Goal: Ask a question

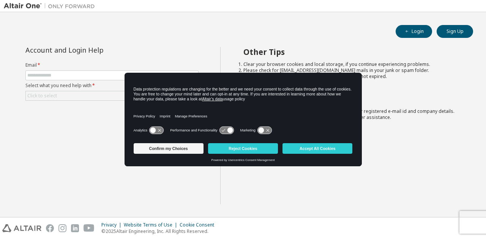
click at [259, 50] on h2 "Other Tips" at bounding box center [351, 52] width 216 height 10
click at [151, 148] on button "Confirm my Choices" at bounding box center [169, 148] width 70 height 11
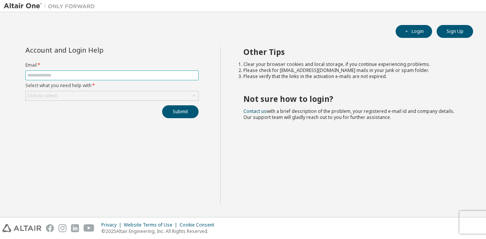
click at [83, 72] on input "text" at bounding box center [111, 75] width 169 height 6
type input "**********"
click at [189, 94] on div "Click to select" at bounding box center [112, 95] width 172 height 9
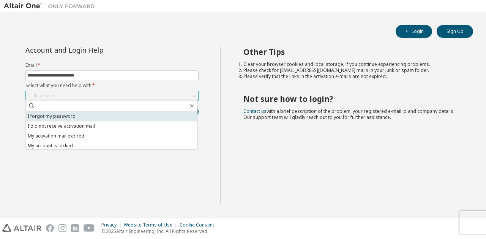
click at [147, 113] on li "I forgot my password" at bounding box center [111, 117] width 171 height 10
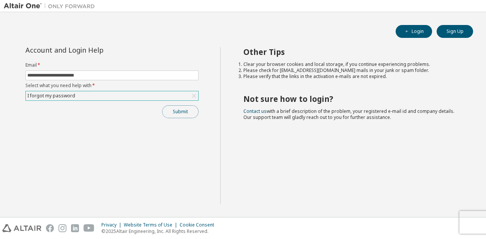
click at [189, 110] on button "Submit" at bounding box center [180, 111] width 36 height 13
